Goal: Task Accomplishment & Management: Use online tool/utility

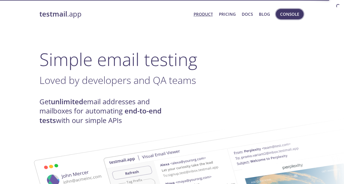
click at [295, 14] on span "Console" at bounding box center [289, 14] width 19 height 7
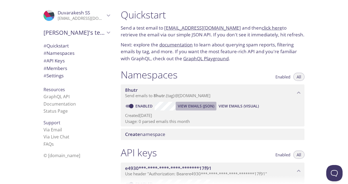
click at [202, 110] on button "View Emails (JSON)" at bounding box center [196, 106] width 41 height 9
click at [145, 133] on span "Create namespace" at bounding box center [145, 134] width 40 height 6
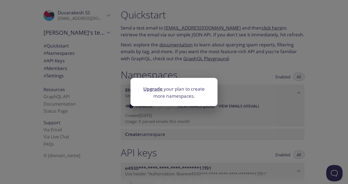
click at [209, 50] on div "Upgrade your plan to create more namespaces." at bounding box center [174, 92] width 348 height 184
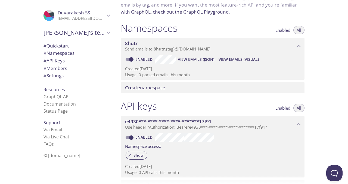
scroll to position [27, 0]
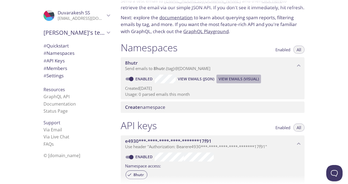
click at [226, 79] on span "View Emails (Visual)" at bounding box center [239, 79] width 40 height 7
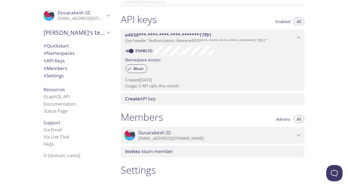
scroll to position [136, 0]
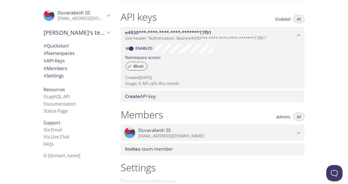
click at [171, 97] on span "Create API key" at bounding box center [213, 97] width 177 height 6
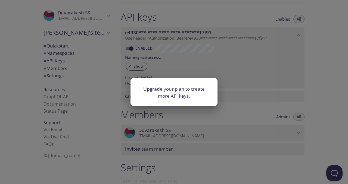
click at [229, 65] on div "Upgrade your plan to create more API keys." at bounding box center [174, 92] width 348 height 184
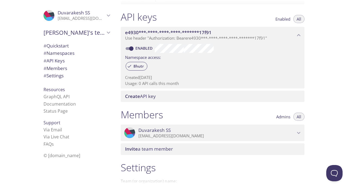
click at [282, 19] on span "Enabled" at bounding box center [282, 19] width 15 height 0
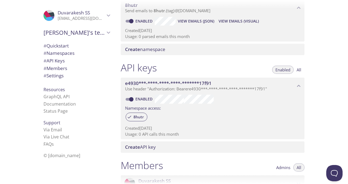
scroll to position [82, 0]
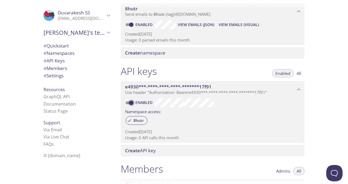
click at [129, 102] on input "Enabled" at bounding box center [132, 103] width 20 height 7
checkbox input "false"
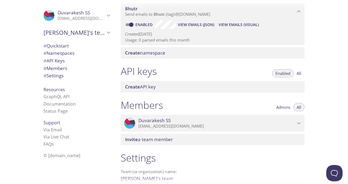
click at [143, 88] on span "Create API key" at bounding box center [140, 87] width 31 height 6
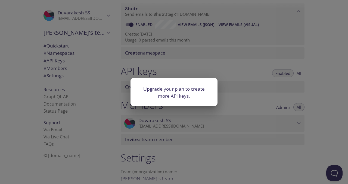
click at [239, 95] on div "Upgrade your plan to create more API keys." at bounding box center [174, 92] width 348 height 184
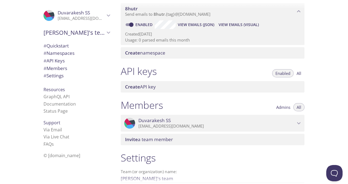
click at [296, 71] on button "All" at bounding box center [298, 73] width 11 height 8
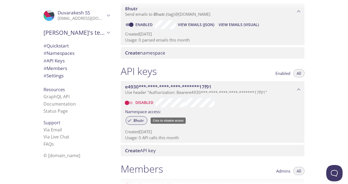
click at [138, 121] on span "8hutr" at bounding box center [138, 120] width 17 height 5
click at [128, 121] on icon at bounding box center [129, 120] width 5 height 5
click at [129, 100] on input "Disabled" at bounding box center [127, 103] width 20 height 7
click at [129, 100] on input "Enabled" at bounding box center [132, 103] width 20 height 7
click at [148, 86] on span "e4930***-****-****-****-*******17f91" at bounding box center [168, 87] width 86 height 6
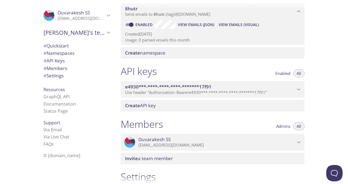
click at [148, 86] on span "e4930***-****-****-****-*******17f91" at bounding box center [168, 87] width 86 height 6
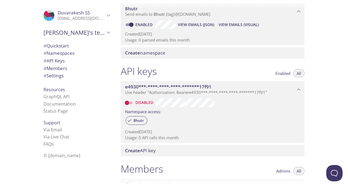
click at [128, 101] on input "Disabled" at bounding box center [127, 103] width 20 height 7
checkbox input "true"
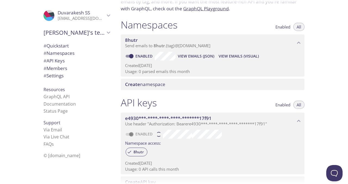
scroll to position [27, 0]
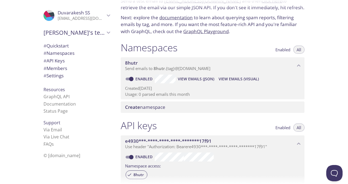
click at [156, 66] on span "8hutr" at bounding box center [210, 63] width 170 height 6
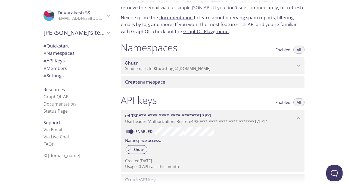
click at [156, 66] on span "8hutr" at bounding box center [210, 63] width 170 height 6
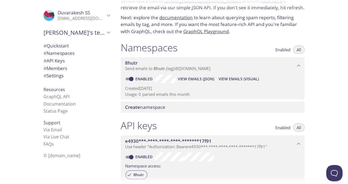
click at [152, 109] on span "Create namespace" at bounding box center [145, 107] width 40 height 6
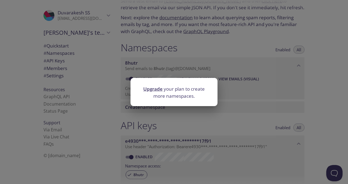
click at [152, 109] on div "Upgrade your plan to create more namespaces." at bounding box center [174, 92] width 348 height 184
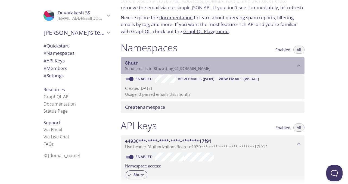
click at [135, 60] on span "8hutr" at bounding box center [131, 63] width 13 height 6
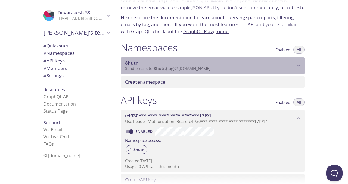
click at [135, 60] on span "8hutr" at bounding box center [131, 63] width 13 height 6
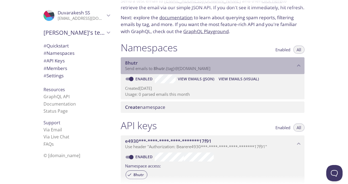
drag, startPoint x: 135, startPoint y: 60, endPoint x: 131, endPoint y: 67, distance: 7.6
click at [131, 67] on span "Send emails to 8hutr . {tag} @[DOMAIN_NAME]" at bounding box center [167, 68] width 85 height 5
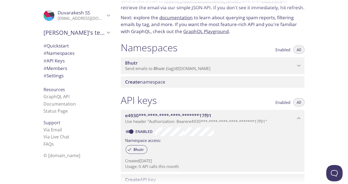
click at [136, 64] on span "8hutr" at bounding box center [131, 63] width 13 height 6
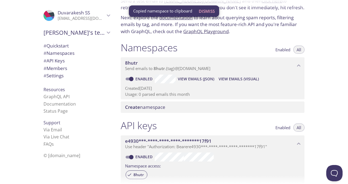
scroll to position [0, 0]
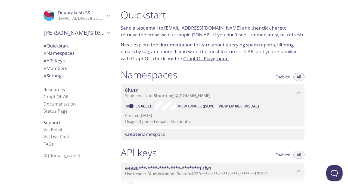
click at [226, 104] on span "View Emails (Visual)" at bounding box center [239, 106] width 40 height 7
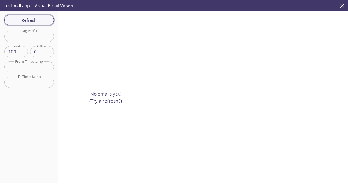
click at [30, 20] on span "Refresh" at bounding box center [29, 20] width 41 height 7
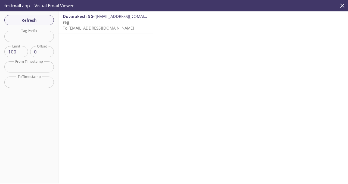
click at [96, 21] on p "reg To: [EMAIL_ADDRESS][DOMAIN_NAME]" at bounding box center [106, 25] width 86 height 12
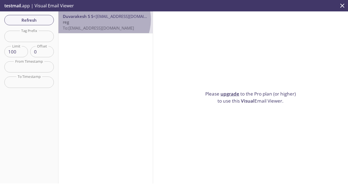
click at [102, 20] on p "reg To: [EMAIL_ADDRESS][DOMAIN_NAME]" at bounding box center [106, 25] width 86 height 12
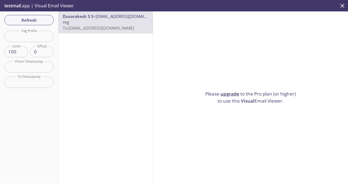
click at [88, 94] on div "Duvarakesh S S <[EMAIL_ADDRESS][DOMAIN_NAME]> reg To: [EMAIL_ADDRESS][DOMAIN_NA…" at bounding box center [105, 97] width 95 height 172
click at [104, 24] on p "reg To: [EMAIL_ADDRESS][DOMAIN_NAME]" at bounding box center [106, 25] width 86 height 12
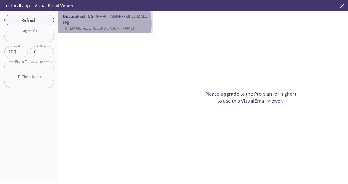
click at [104, 24] on p "reg To: [EMAIL_ADDRESS][DOMAIN_NAME]" at bounding box center [106, 25] width 86 height 12
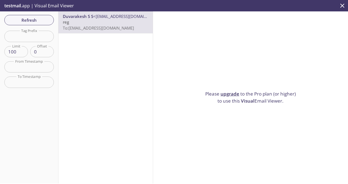
click at [343, 2] on button "close" at bounding box center [342, 5] width 11 height 11
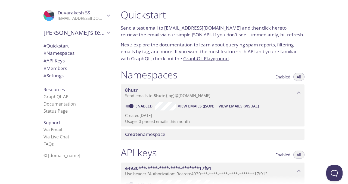
click at [209, 103] on span "View Emails (JSON)" at bounding box center [196, 106] width 36 height 7
